Goal: Information Seeking & Learning: Compare options

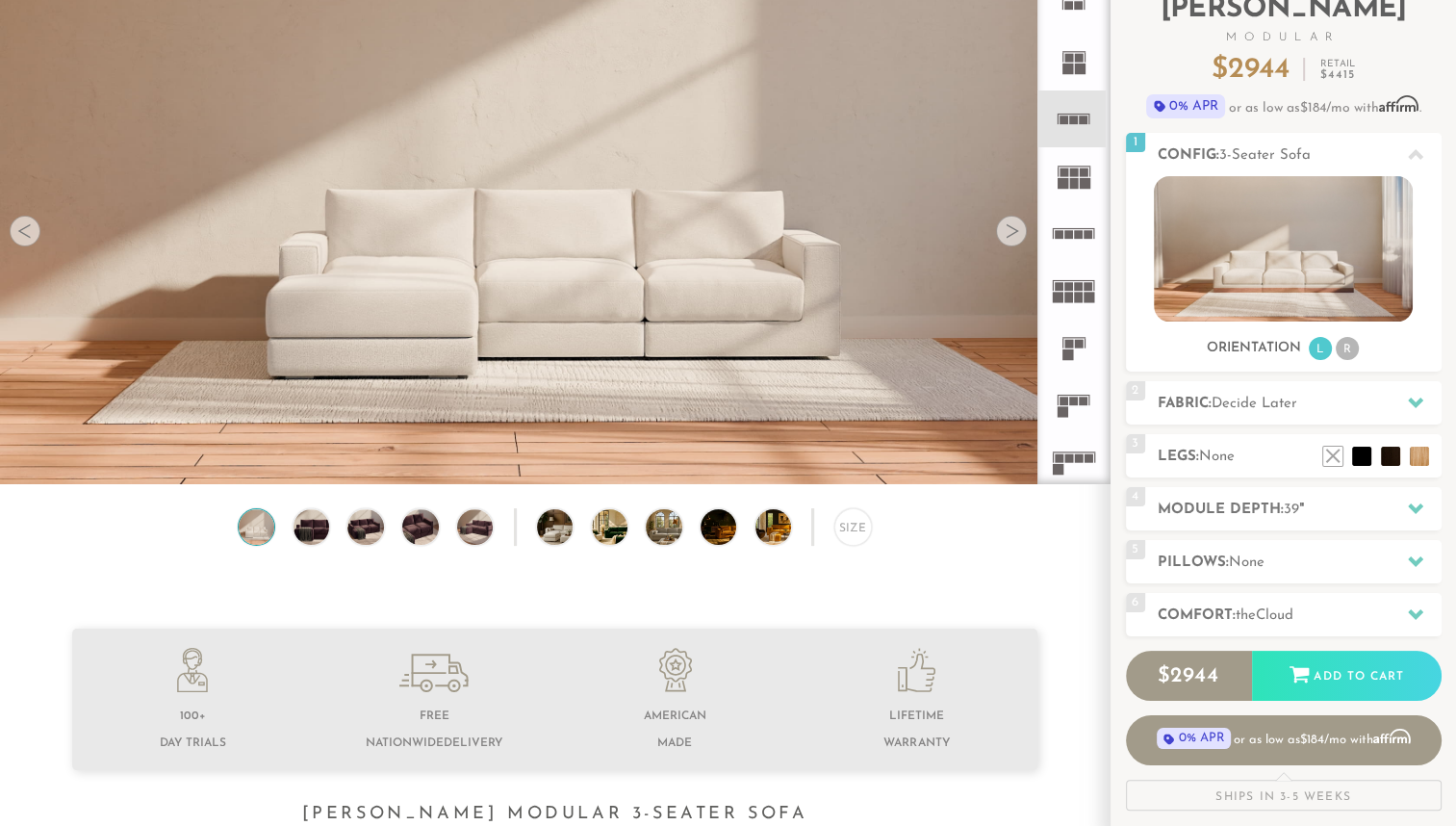
scroll to position [145, 0]
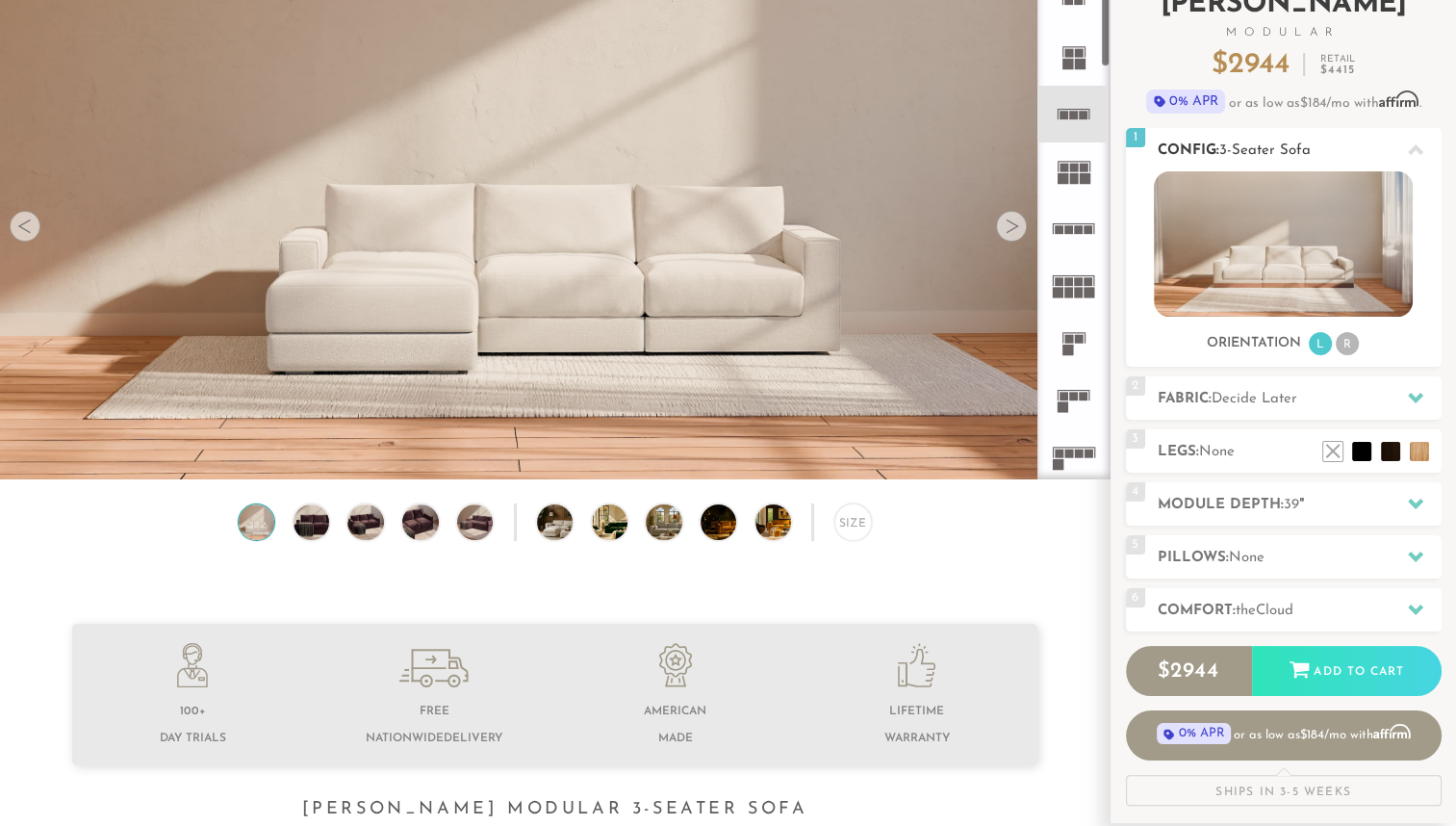
click at [1310, 256] on img at bounding box center [1282, 244] width 259 height 145
click at [1089, 112] on rect at bounding box center [1089, 114] width 1 height 10
click at [1012, 227] on div at bounding box center [1012, 227] width 31 height 31
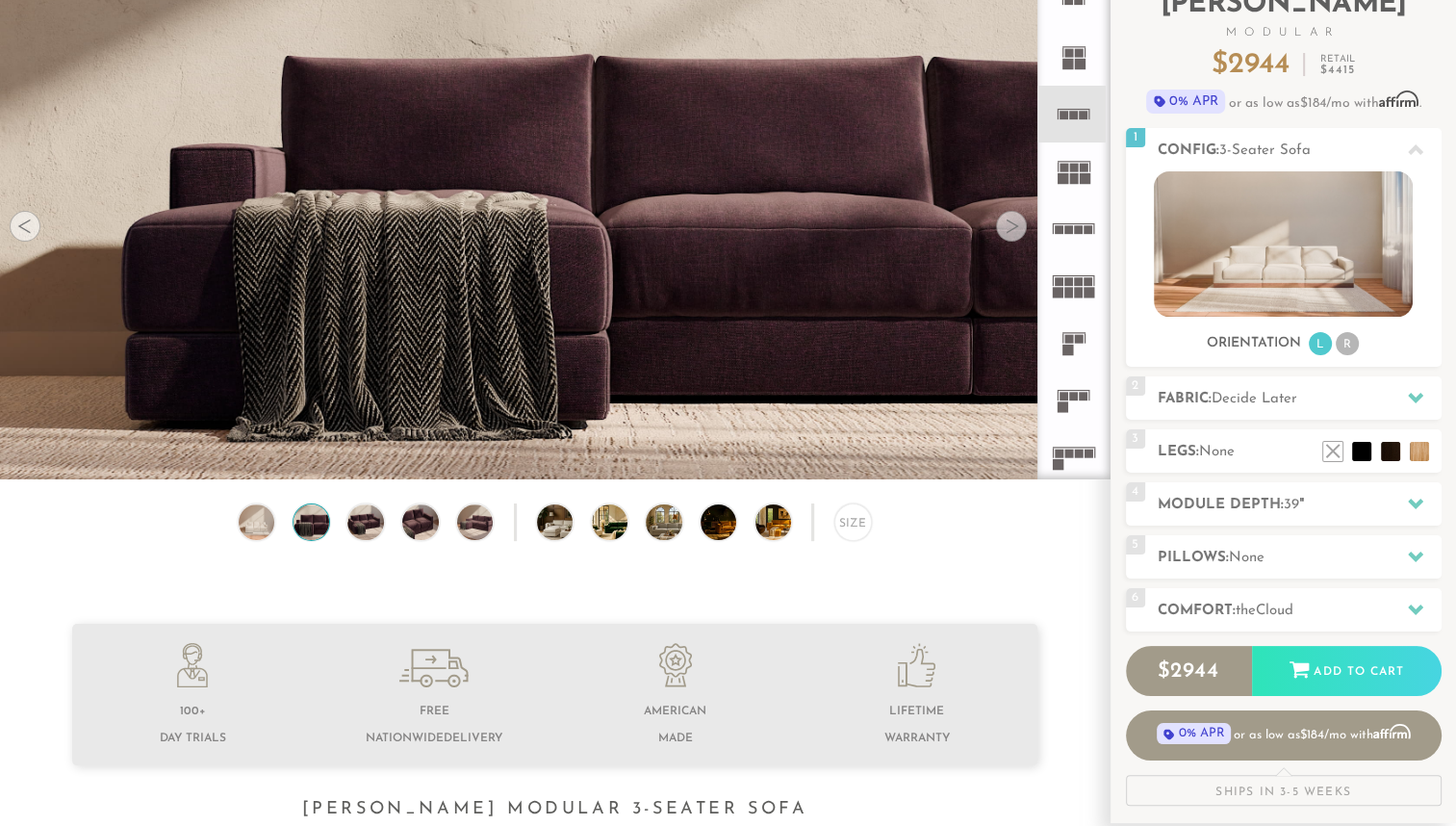
click at [1012, 227] on div at bounding box center [1012, 227] width 31 height 31
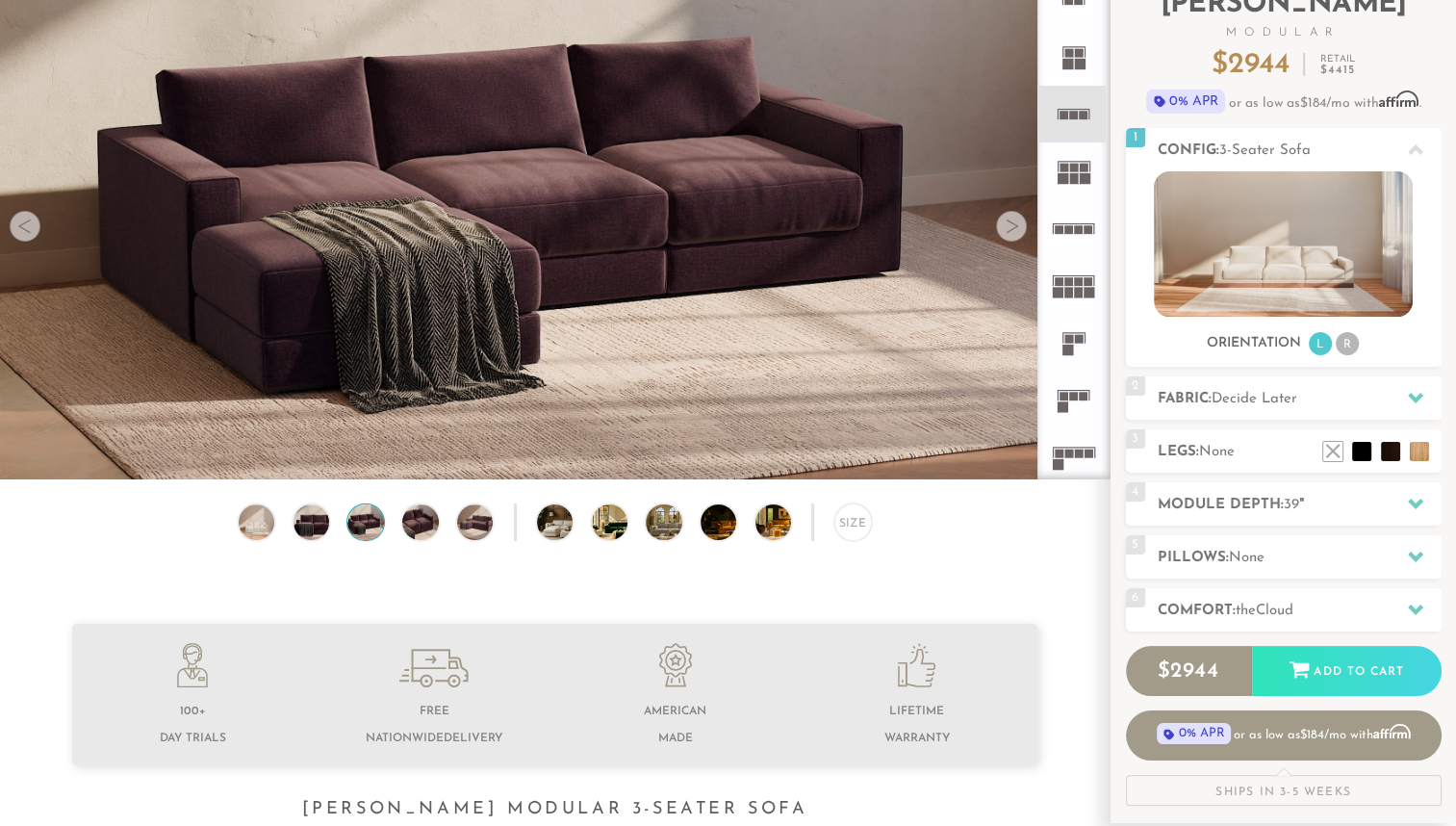
click at [1012, 227] on div at bounding box center [1012, 227] width 31 height 31
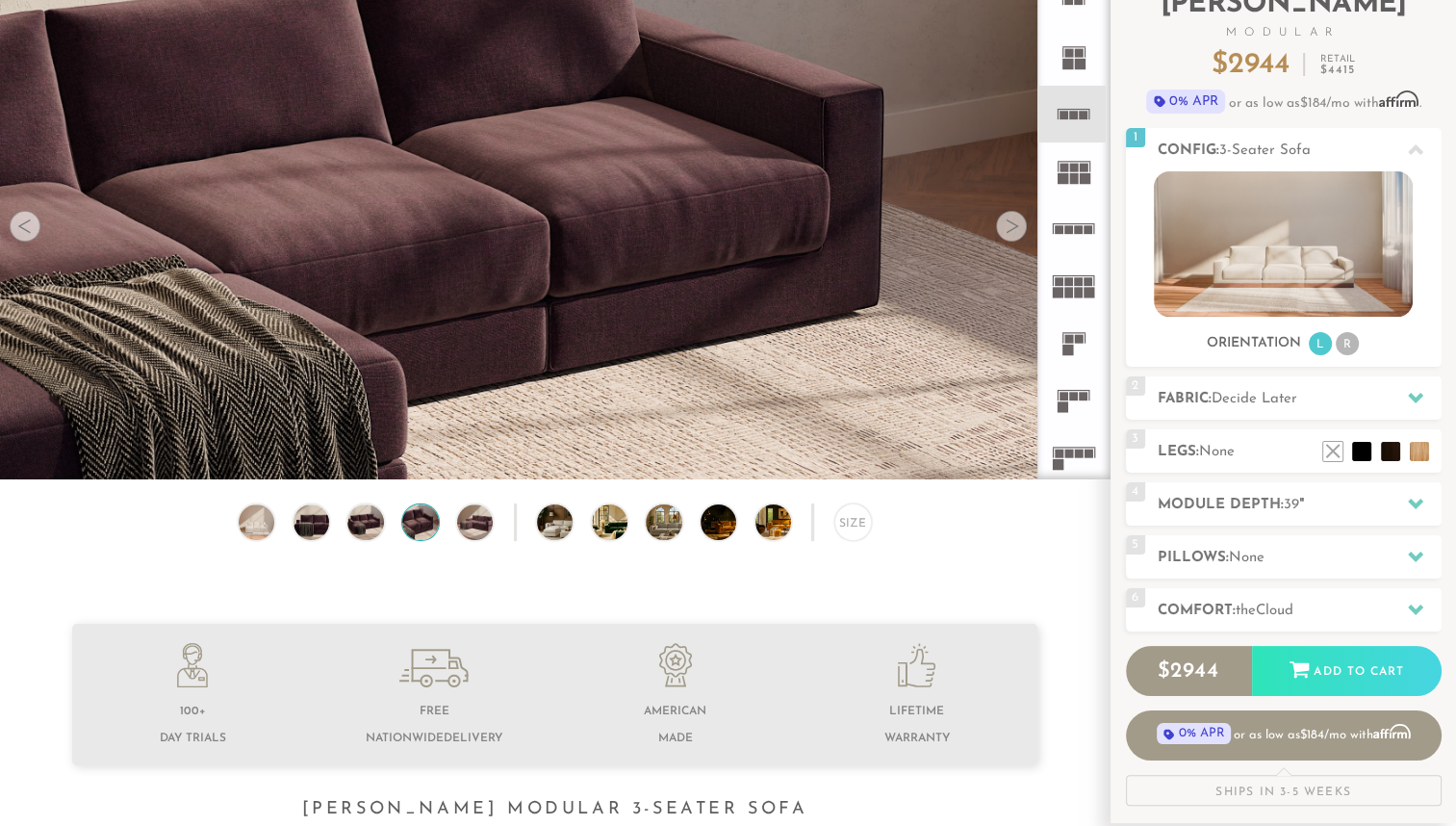
click at [1012, 227] on div at bounding box center [1012, 227] width 31 height 31
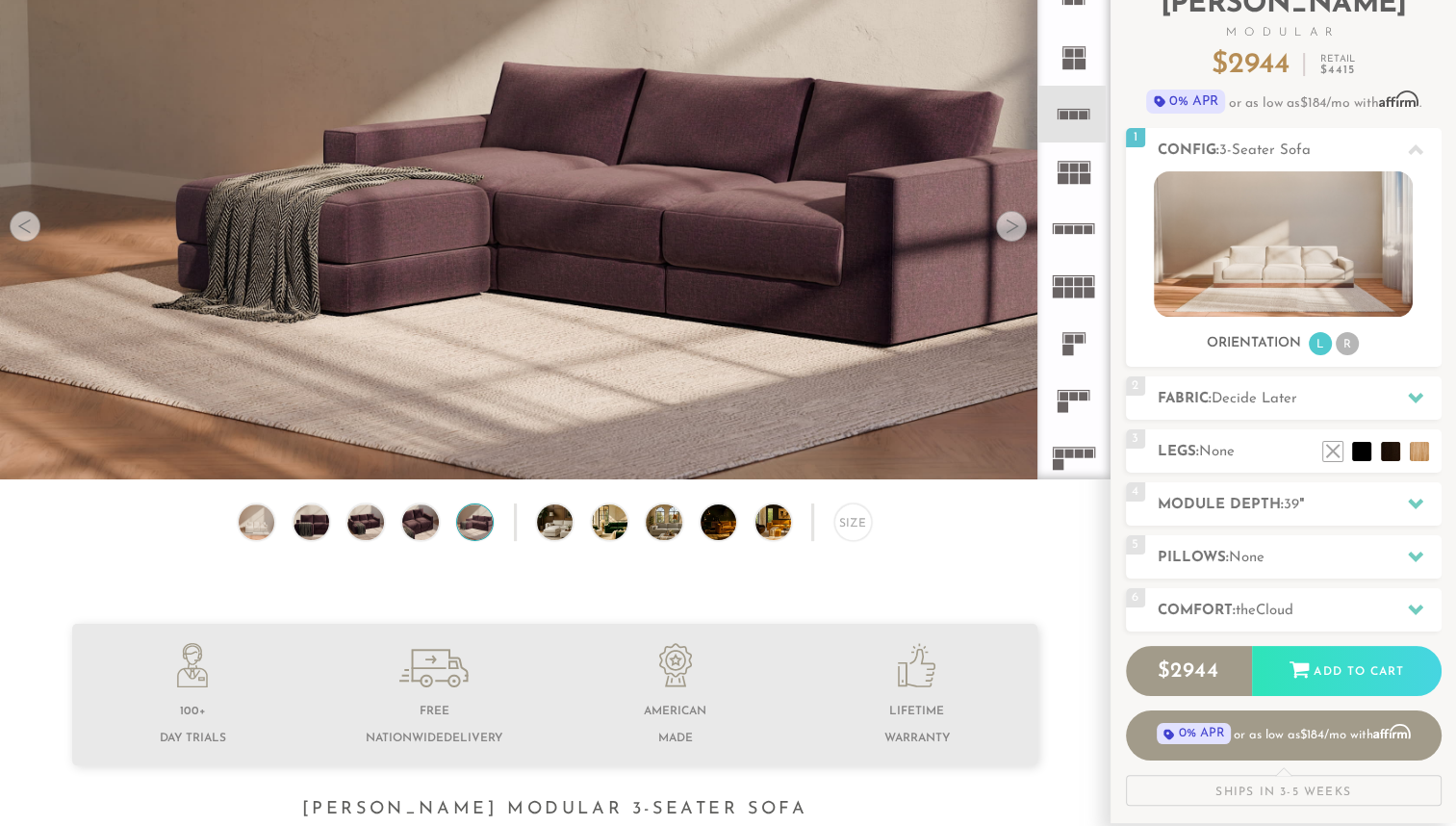
click at [1012, 227] on div at bounding box center [1012, 227] width 31 height 31
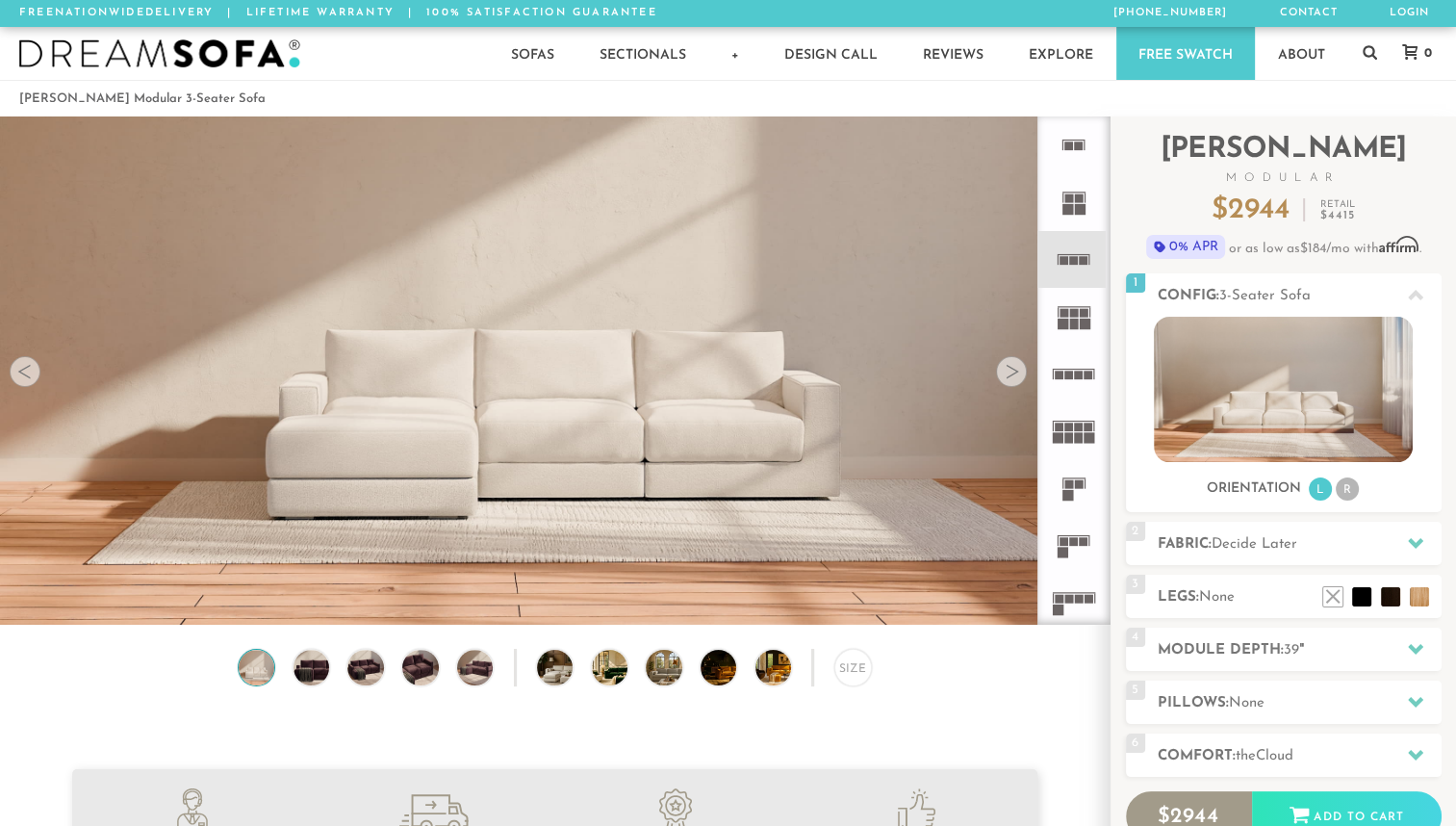
click at [1079, 540] on rect at bounding box center [1083, 541] width 9 height 9
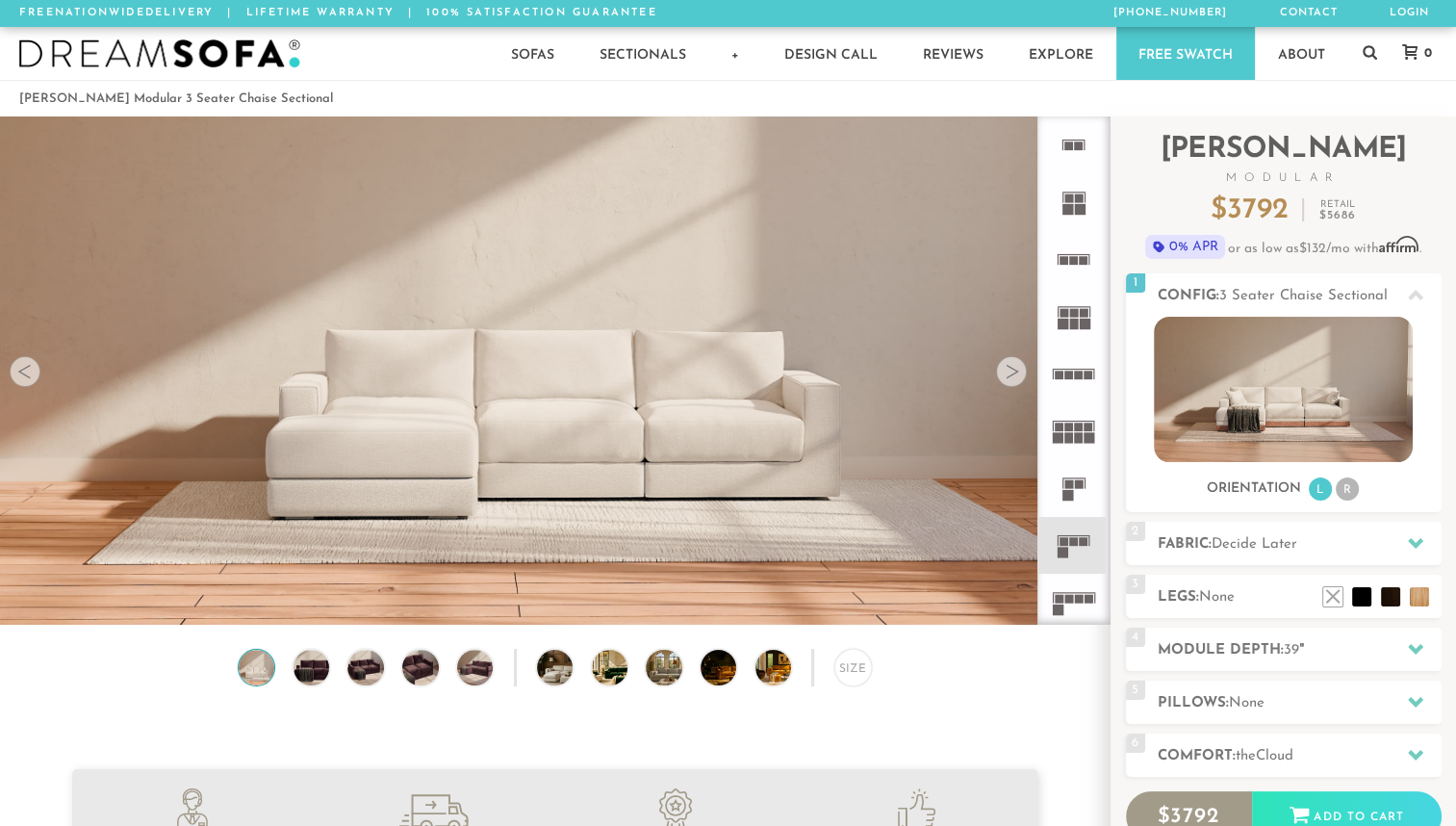
click at [1076, 256] on rect at bounding box center [1074, 260] width 9 height 9
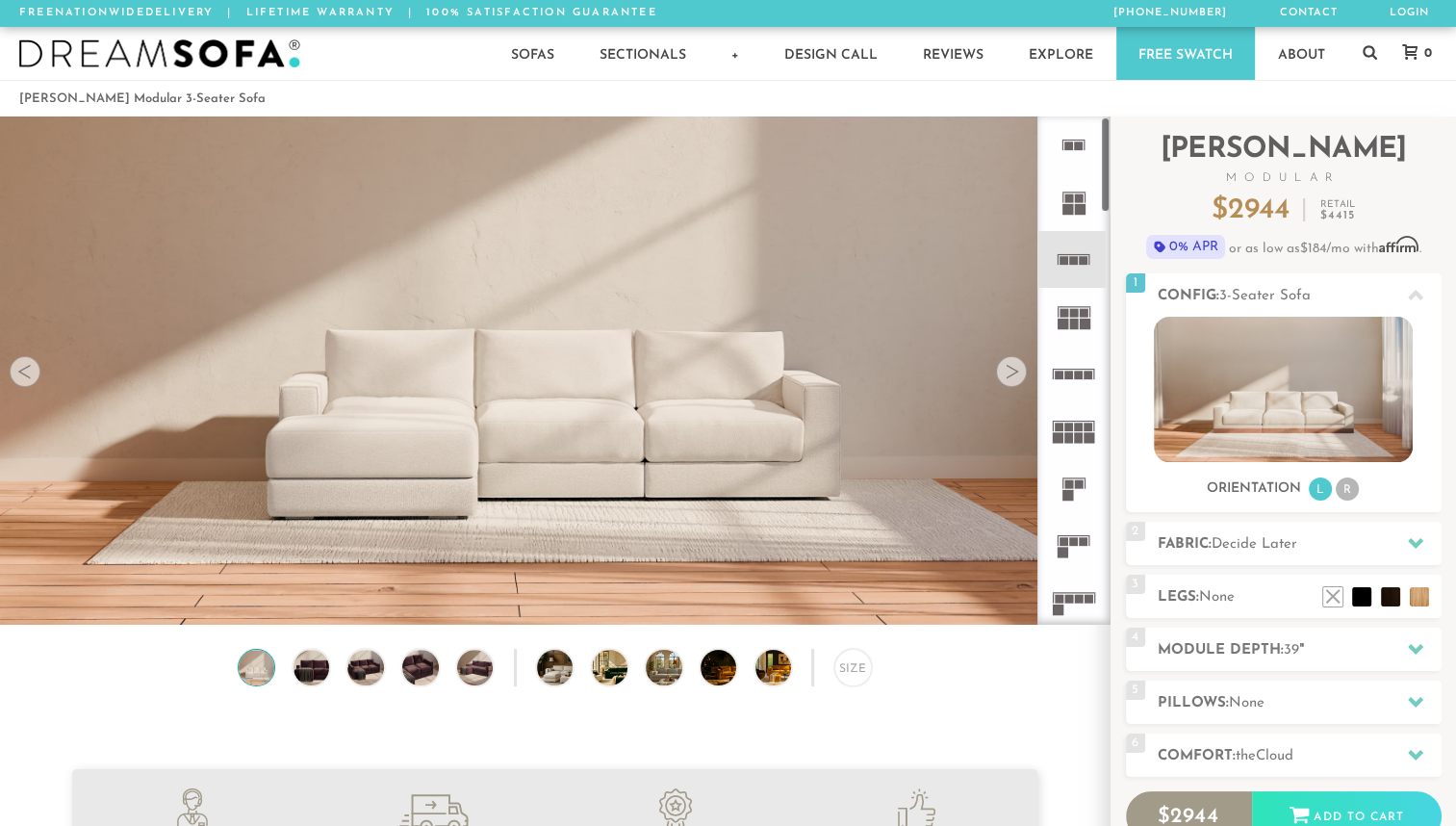
click at [1066, 145] on rect at bounding box center [1069, 145] width 9 height 9
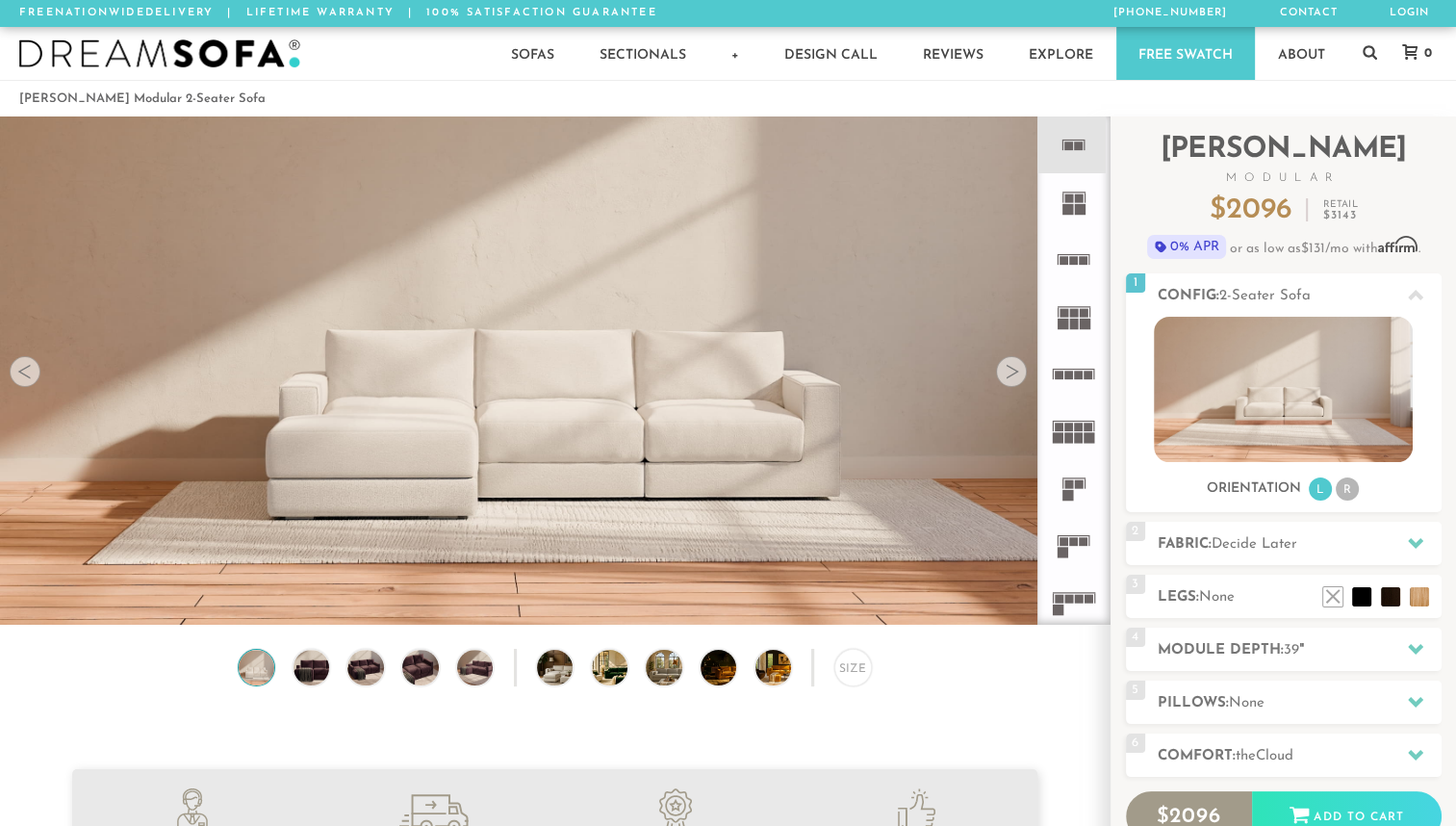
click at [1072, 189] on icon at bounding box center [1073, 202] width 57 height 57
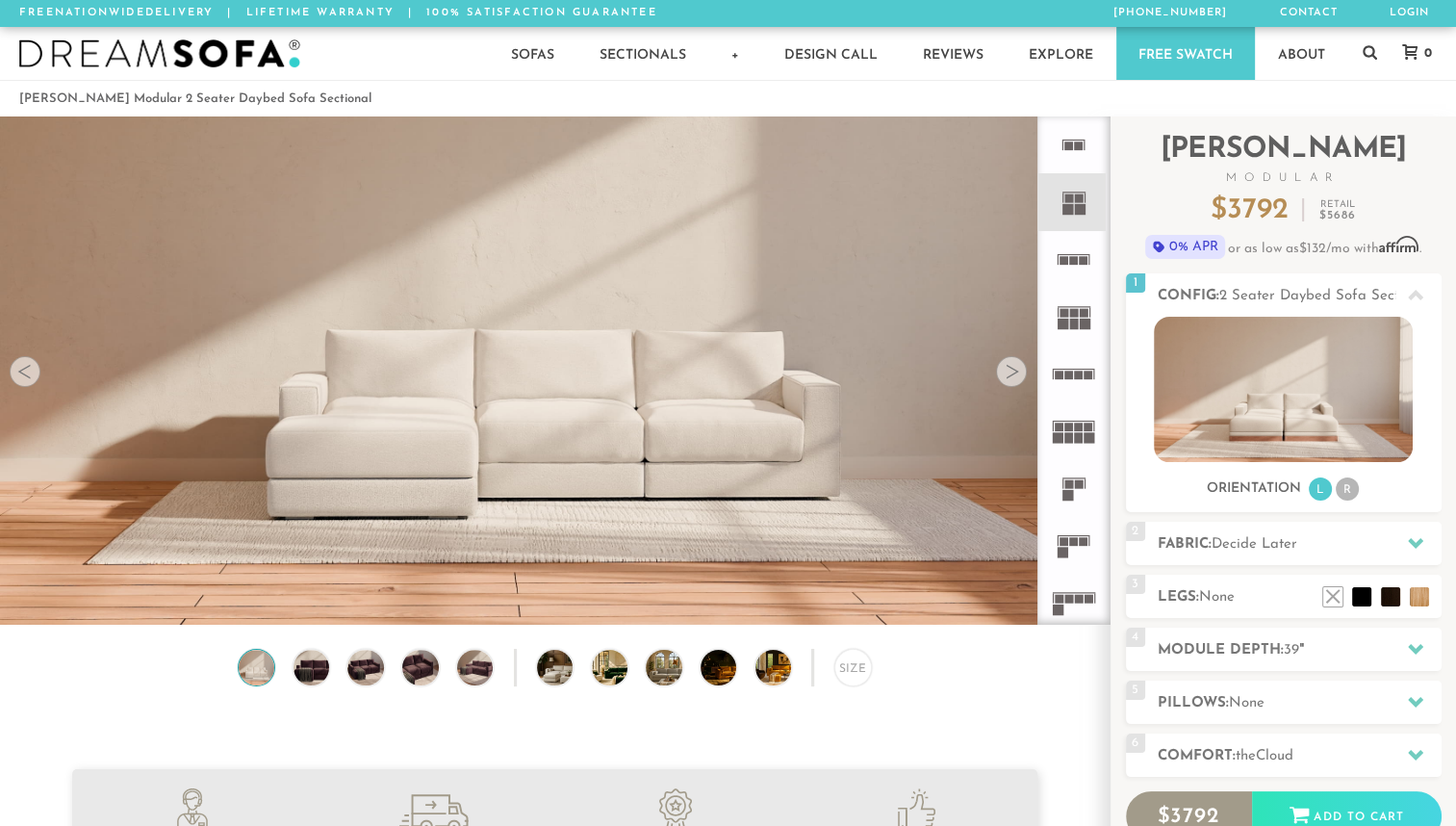
click at [1074, 248] on icon at bounding box center [1073, 260] width 57 height 57
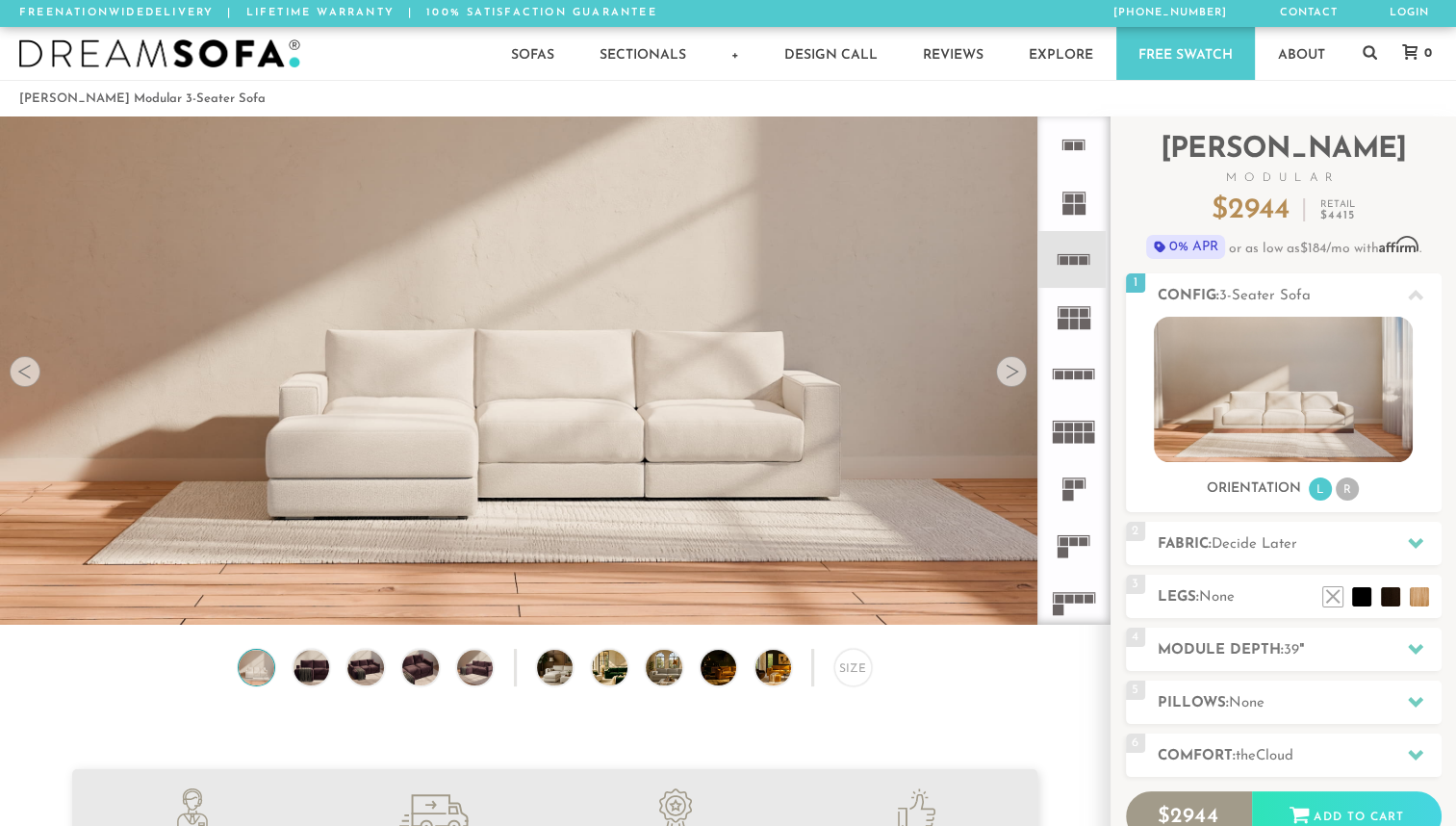
click at [1076, 303] on icon at bounding box center [1073, 316] width 57 height 57
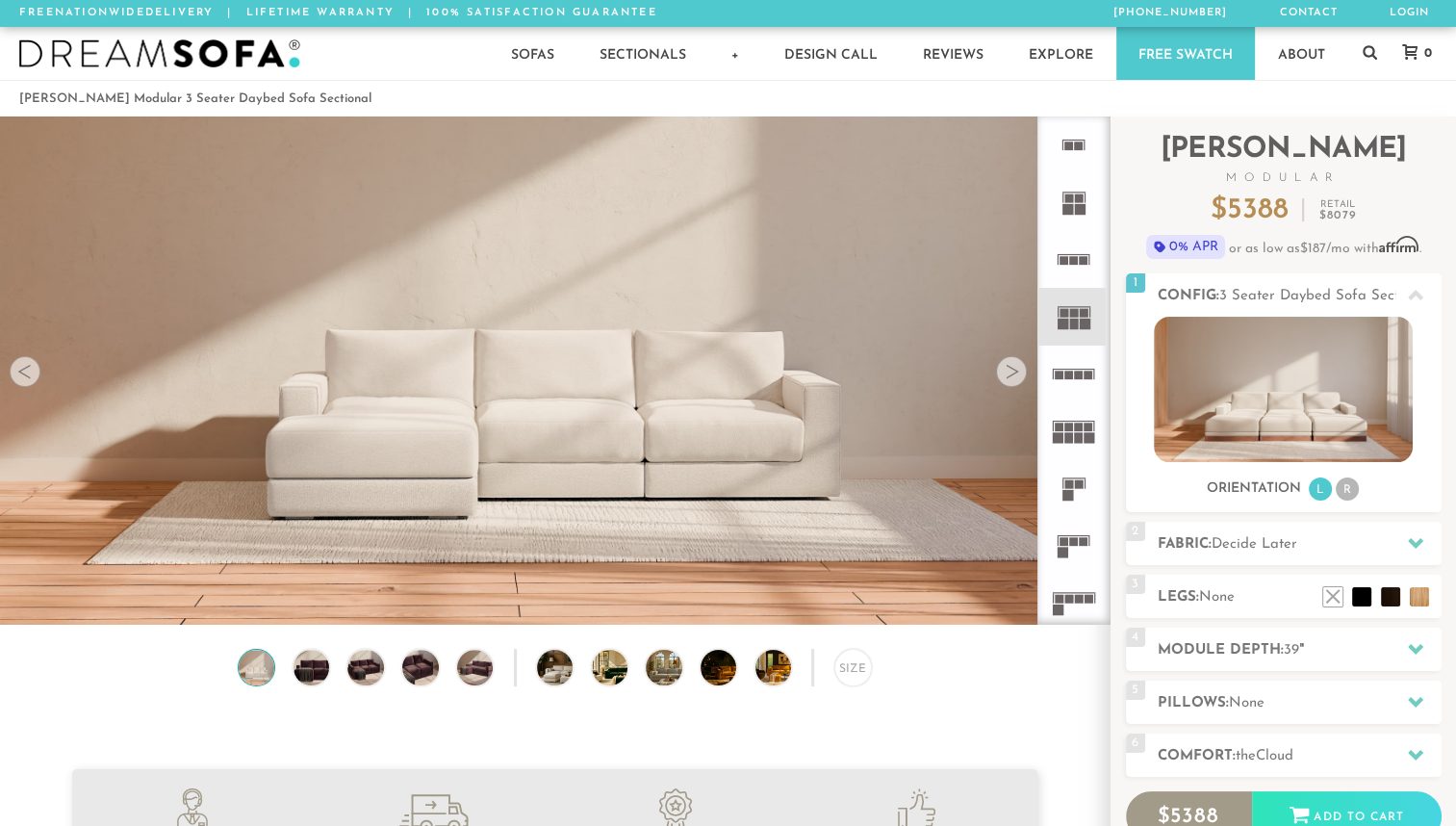
click at [1079, 370] on icon at bounding box center [1073, 374] width 57 height 57
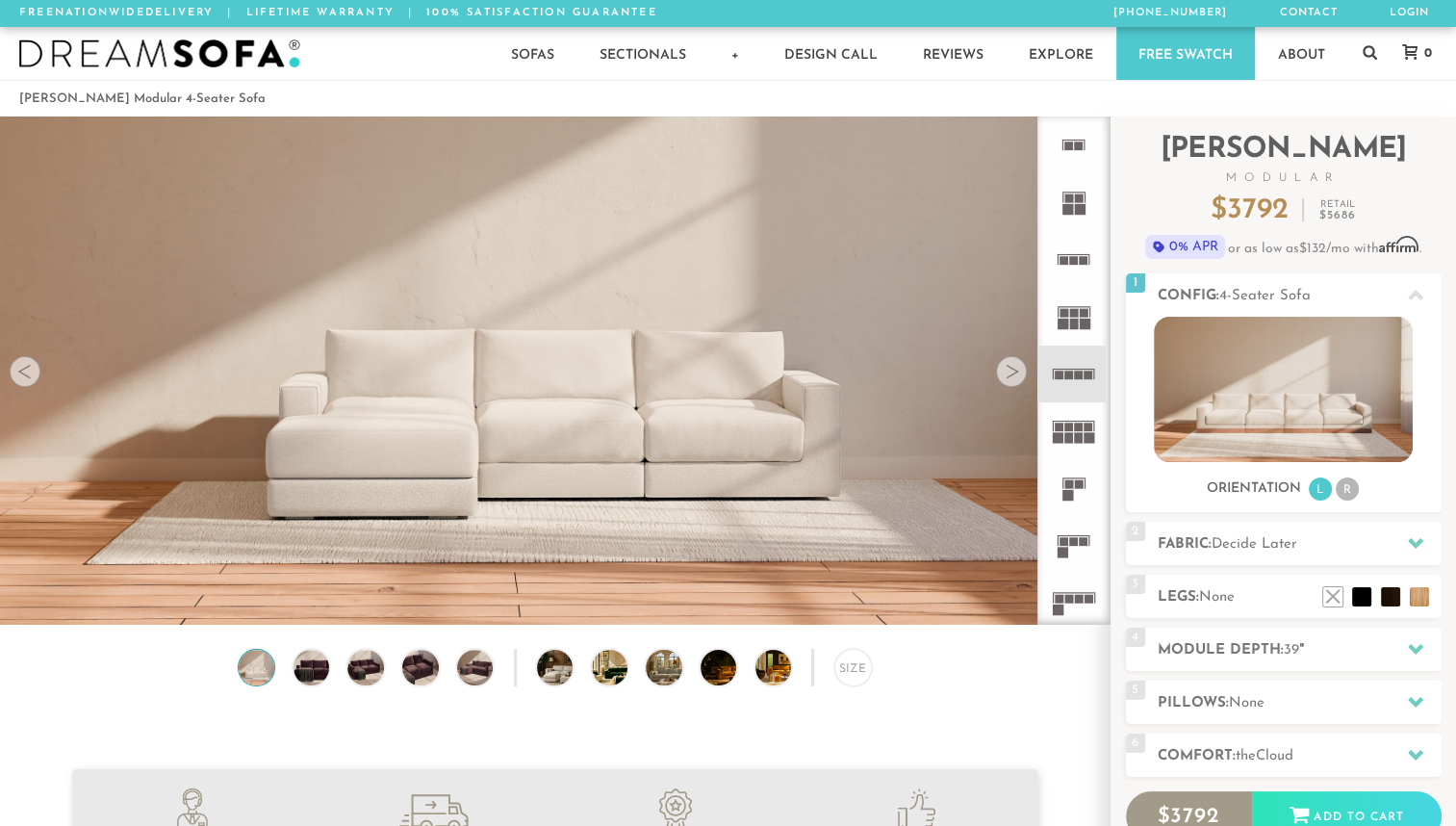
click at [1075, 483] on rect at bounding box center [1079, 484] width 9 height 9
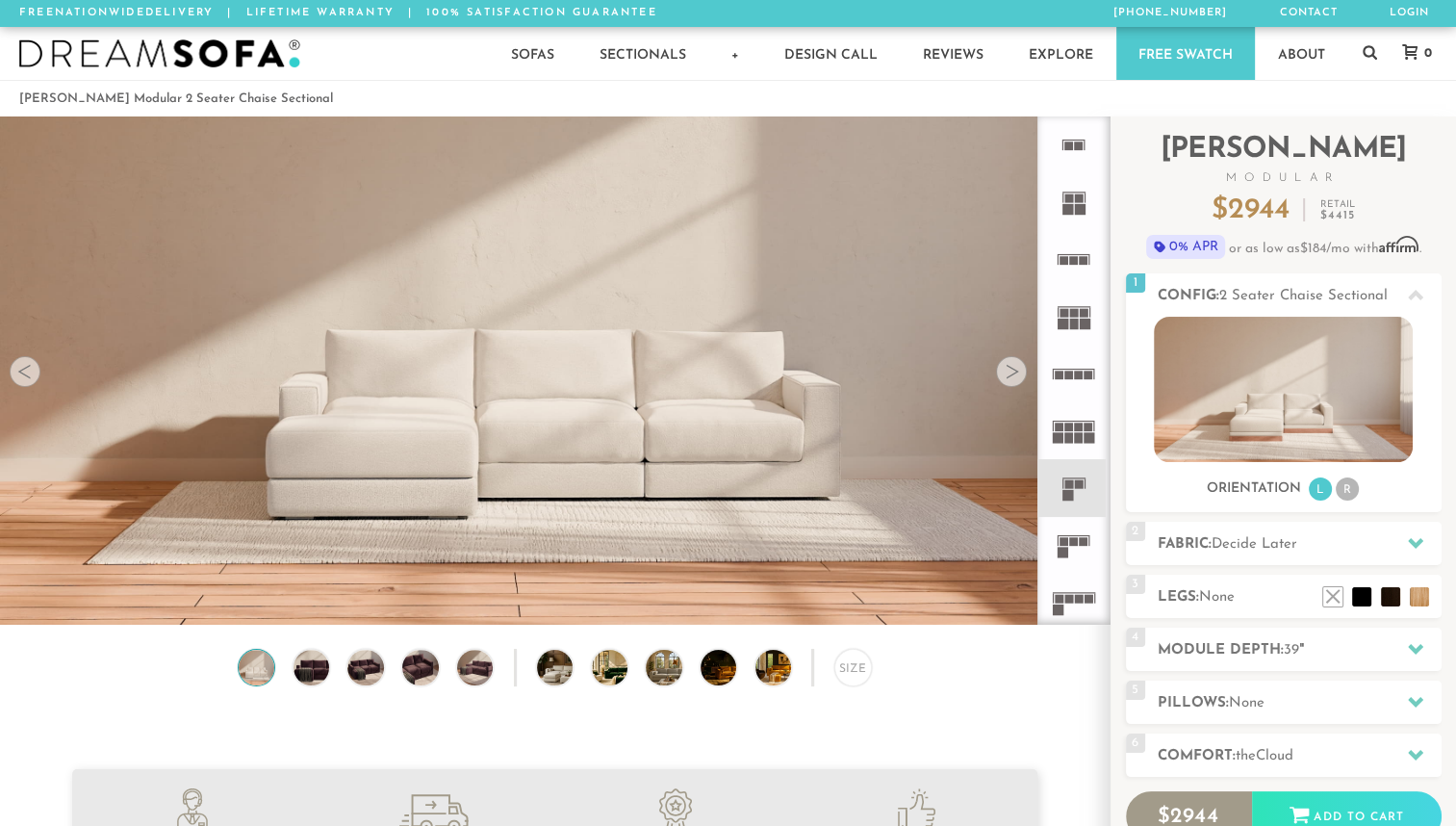
click at [1079, 537] on rect at bounding box center [1083, 541] width 9 height 9
